Goal: Transaction & Acquisition: Purchase product/service

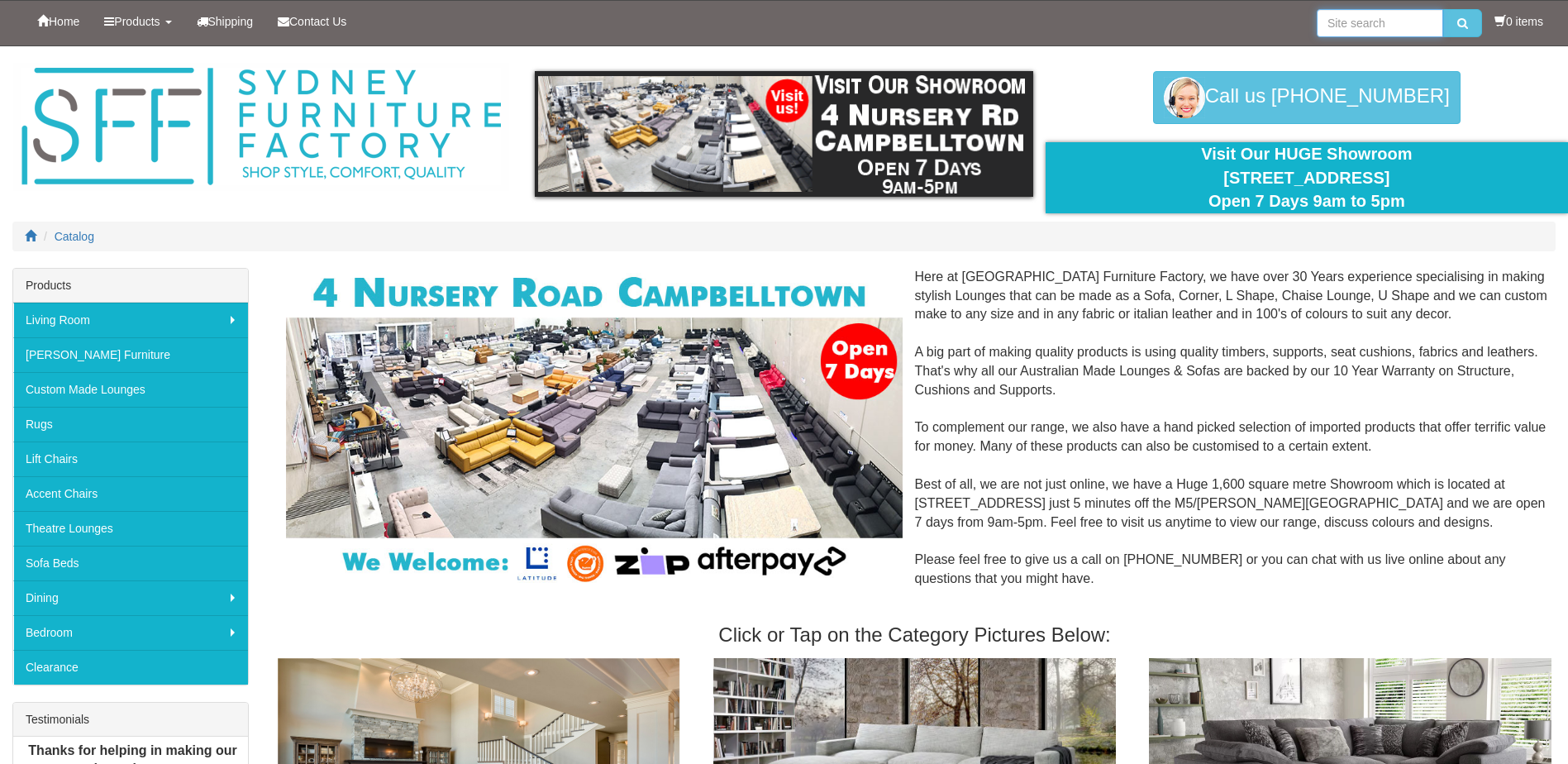
click at [1379, 20] on input "search" at bounding box center [1379, 23] width 126 height 28
type input "domino"
click at [1443, 9] on button "submit" at bounding box center [1463, 23] width 38 height 28
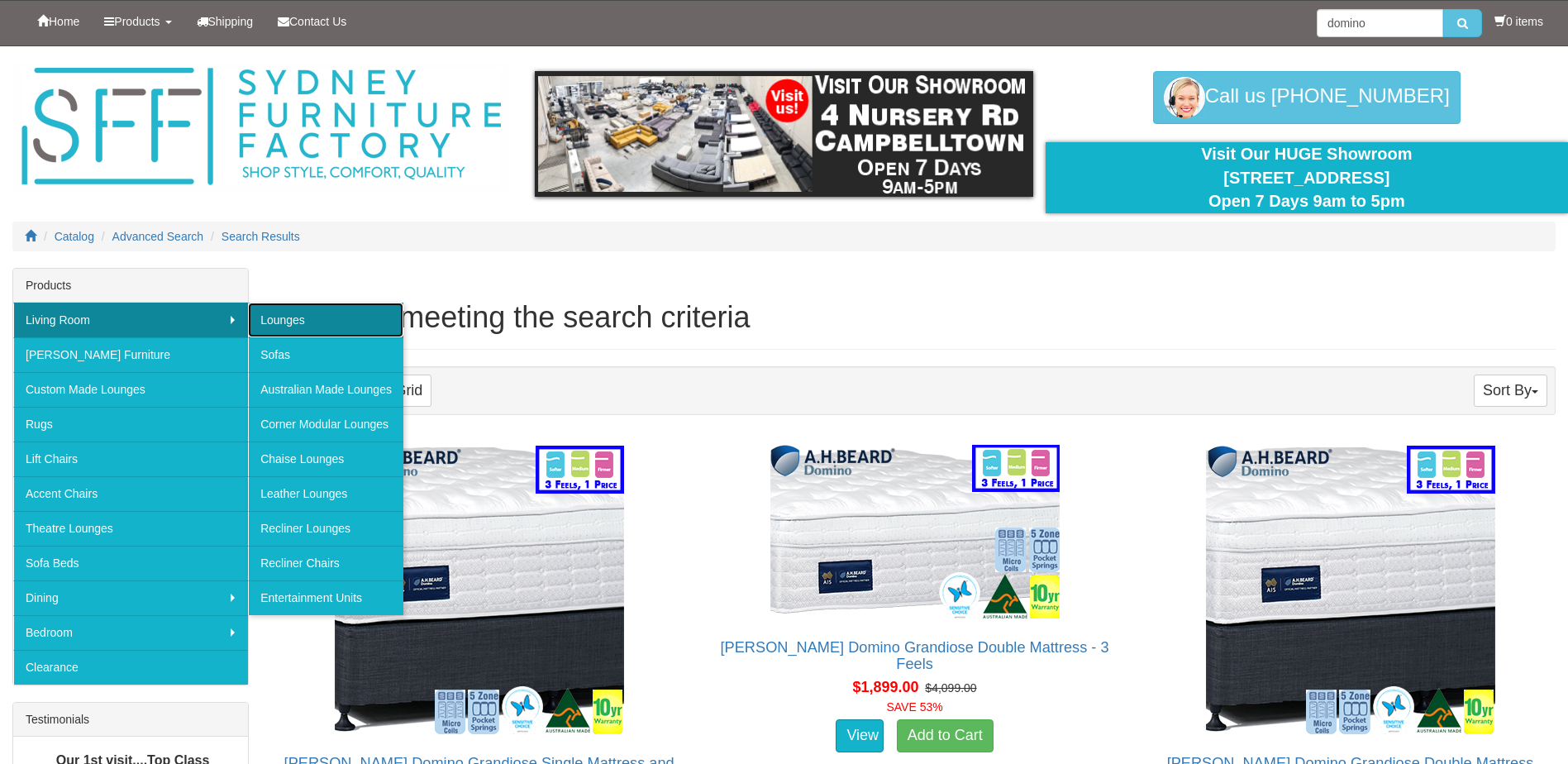
click at [328, 314] on link "Lounges" at bounding box center [326, 320] width 155 height 35
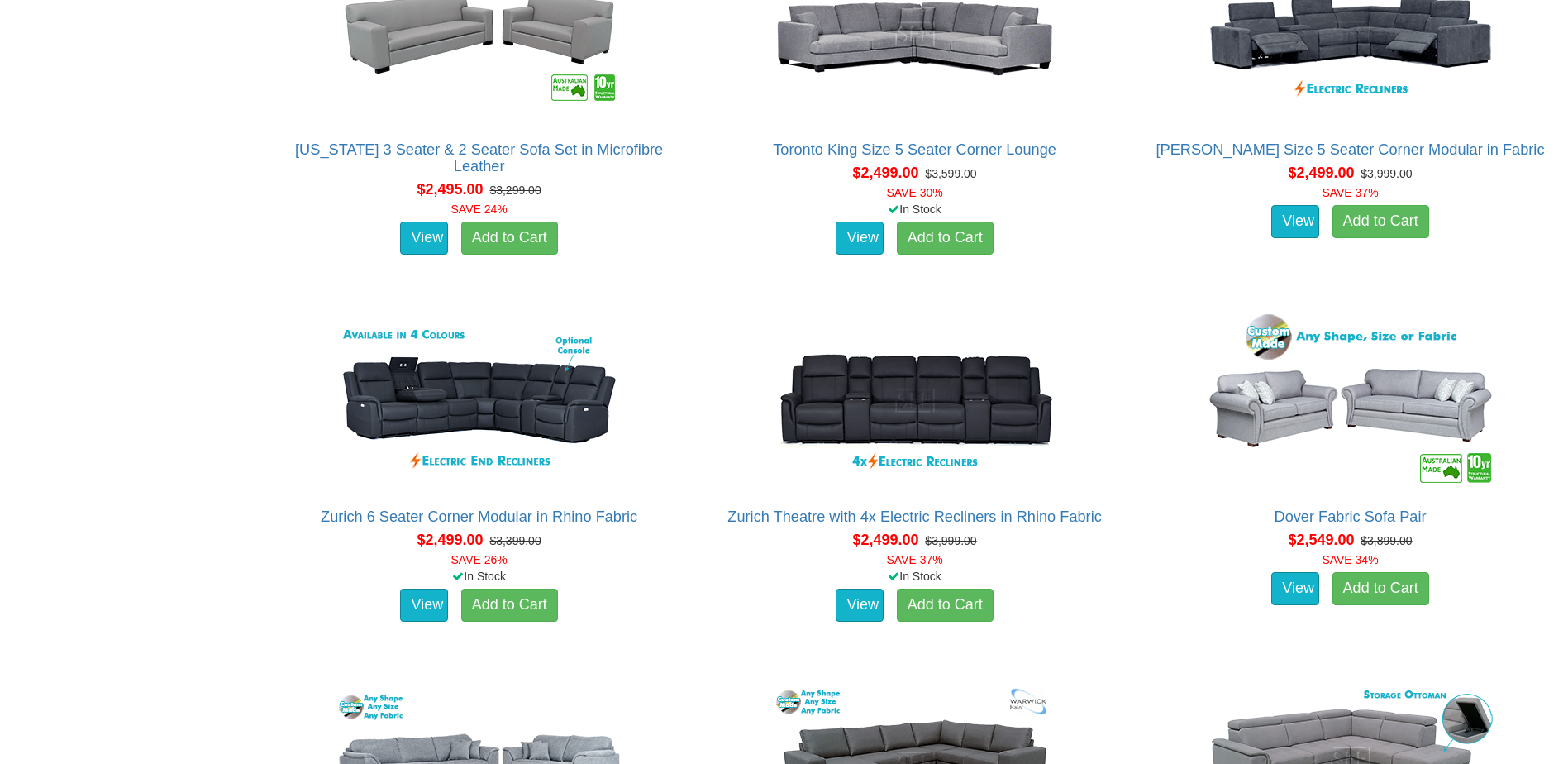
scroll to position [3306, 0]
